Goal: Task Accomplishment & Management: Manage account settings

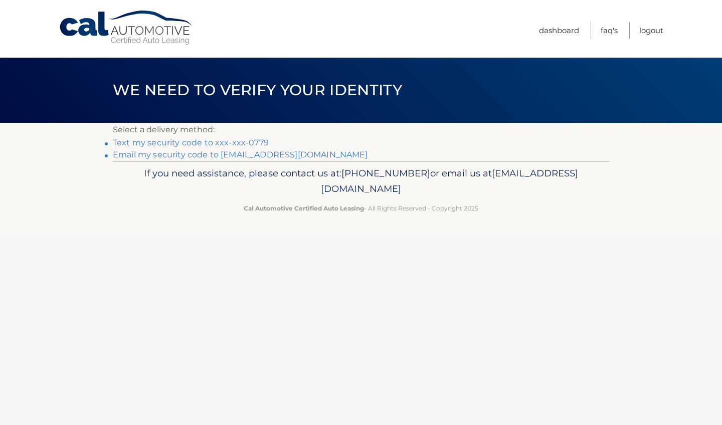
click at [214, 148] on li "Text my security code to xxx-xxx-0779" at bounding box center [361, 143] width 496 height 12
click at [206, 145] on link "Text my security code to xxx-xxx-0779" at bounding box center [191, 143] width 156 height 10
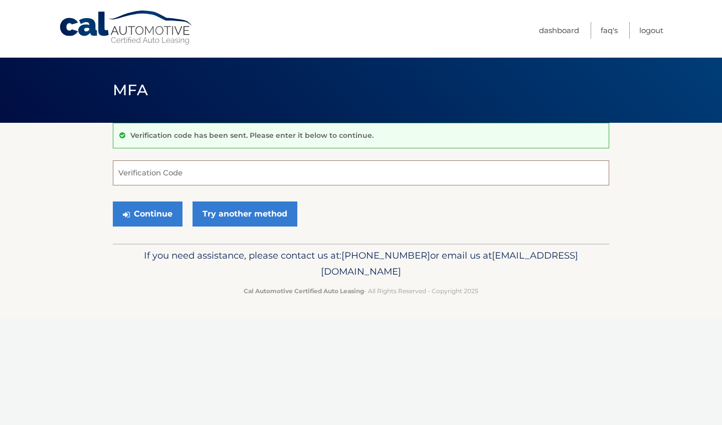
click at [146, 165] on input "Verification Code" at bounding box center [361, 172] width 496 height 25
type input "572715"
click at [154, 206] on button "Continue" at bounding box center [148, 213] width 70 height 25
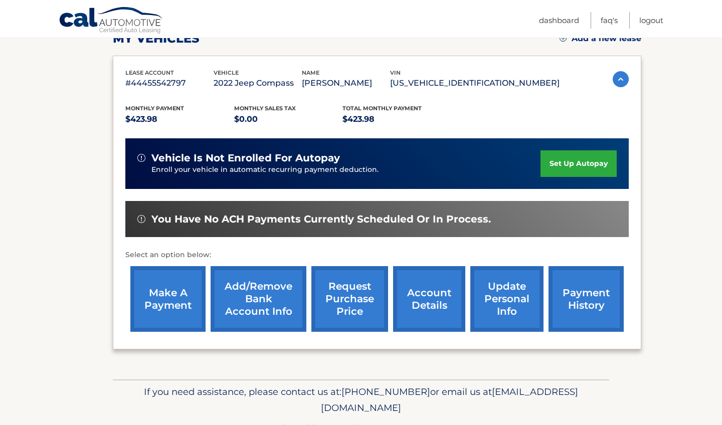
scroll to position [153, 0]
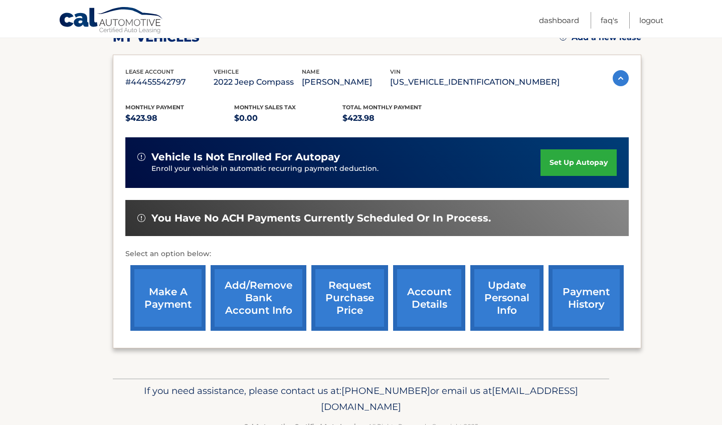
click at [166, 289] on link "make a payment" at bounding box center [167, 298] width 75 height 66
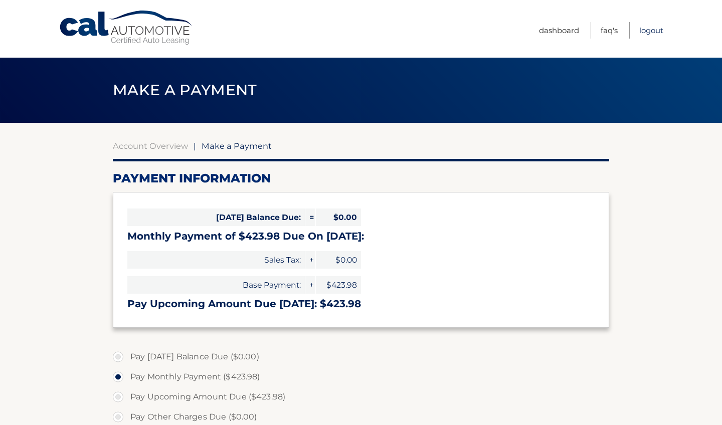
click at [657, 31] on link "Logout" at bounding box center [651, 30] width 24 height 17
